Goal: Task Accomplishment & Management: Use online tool/utility

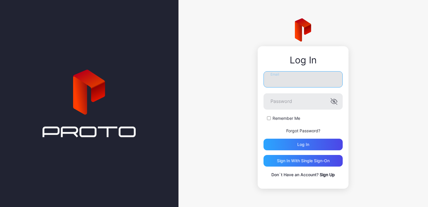
click at [281, 77] on input "Email" at bounding box center [302, 79] width 79 height 16
type input "**********"
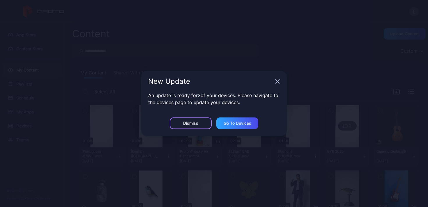
click at [194, 124] on div "Dismiss" at bounding box center [190, 123] width 15 height 5
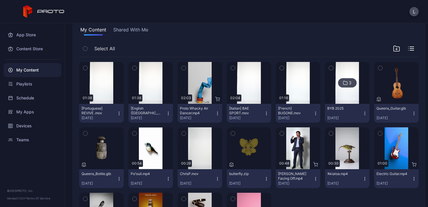
scroll to position [45, 0]
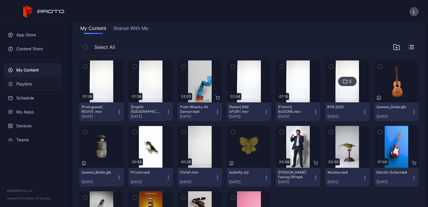
click at [32, 81] on div "Playlists" at bounding box center [32, 84] width 58 height 14
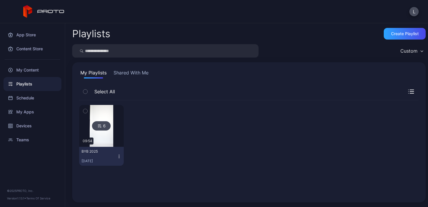
click at [85, 111] on icon "button" at bounding box center [85, 111] width 4 height 6
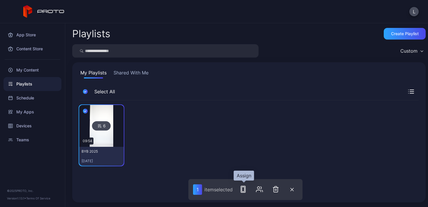
click at [245, 190] on icon "button" at bounding box center [243, 189] width 7 height 7
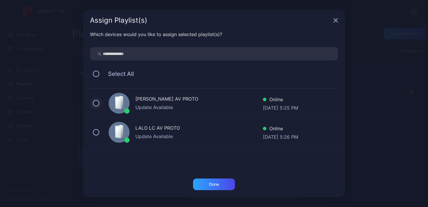
click at [96, 106] on button at bounding box center [96, 103] width 6 height 6
click at [97, 132] on button at bounding box center [96, 132] width 6 height 6
click at [217, 186] on div "Done" at bounding box center [214, 184] width 10 height 5
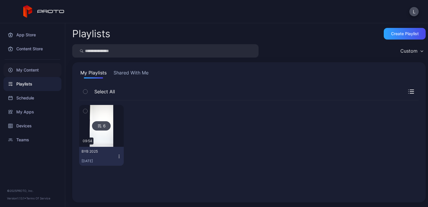
click at [40, 71] on div "My Content" at bounding box center [32, 70] width 58 height 14
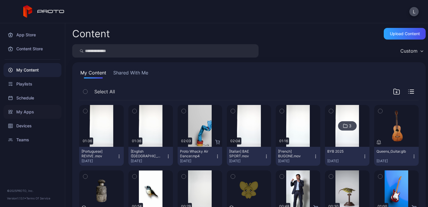
click at [22, 116] on div "My Apps" at bounding box center [32, 112] width 58 height 14
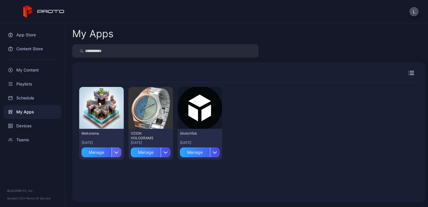
click at [115, 152] on icon "button" at bounding box center [116, 153] width 3 height 2
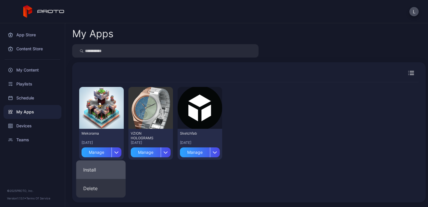
click at [97, 170] on button "Install" at bounding box center [100, 170] width 49 height 19
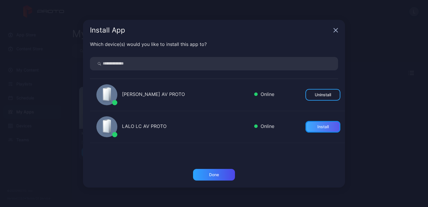
click at [317, 126] on div "Install" at bounding box center [322, 127] width 11 height 5
